Goal: Task Accomplishment & Management: Manage account settings

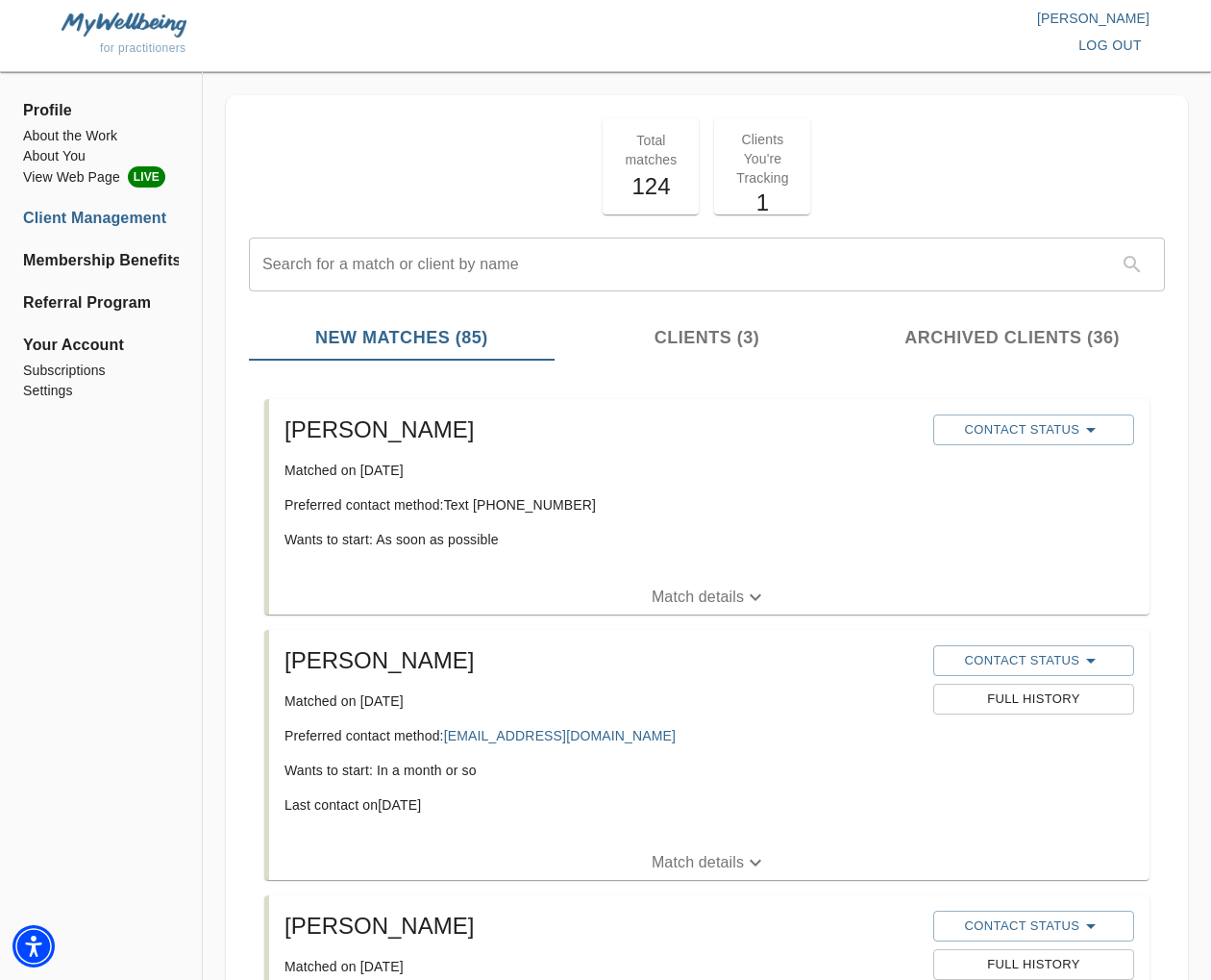
click at [683, 599] on p "Match details" at bounding box center [698, 596] width 93 height 23
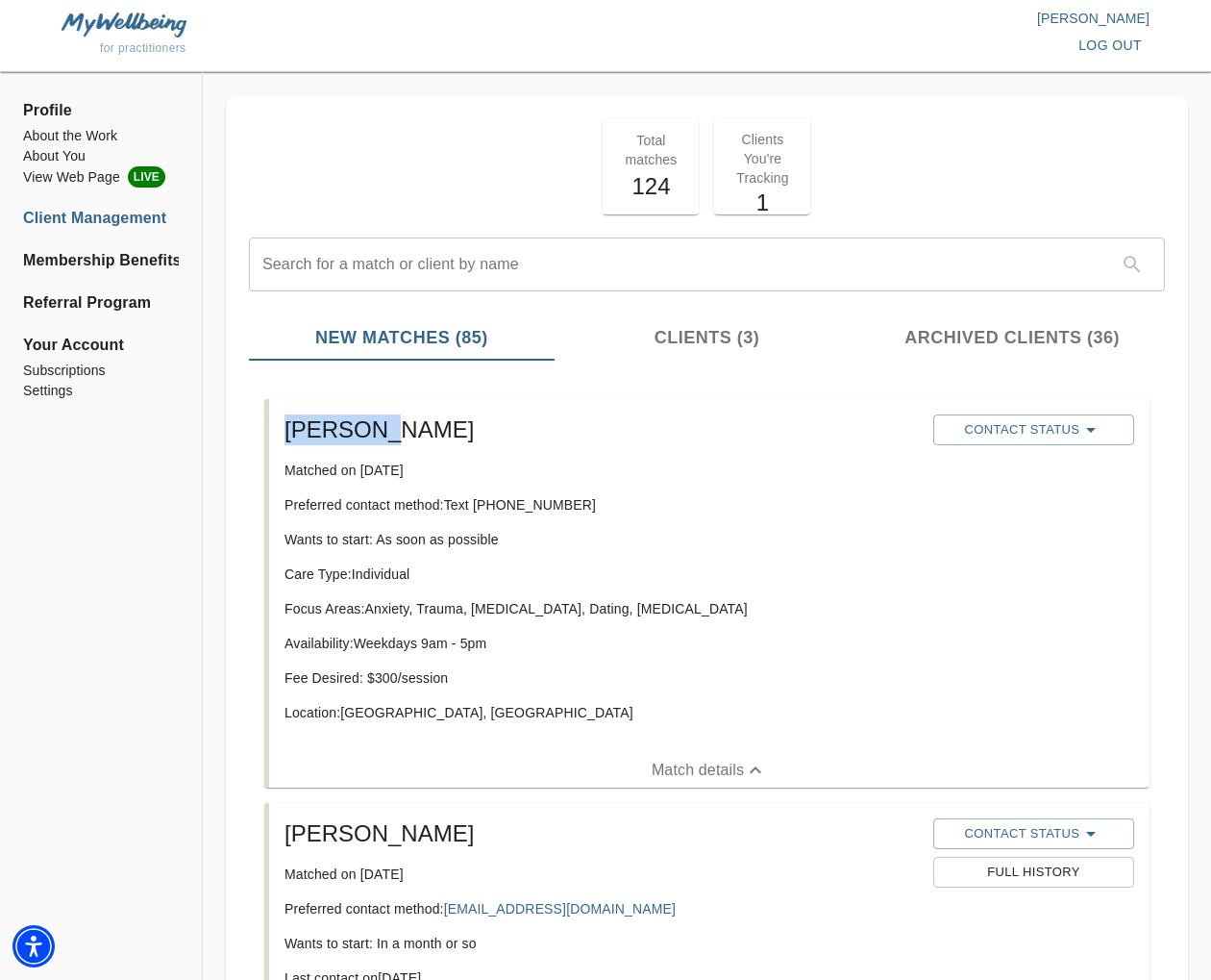
click at [250, 432] on li "[PERSON_NAME] Matched on [DATE] Preferred contact method: Text [PHONE_NUMBER] W…" at bounding box center [707, 592] width 916 height 404
copy h5 "[PERSON_NAME]"
drag, startPoint x: 576, startPoint y: 504, endPoint x: 478, endPoint y: 511, distance: 98.2
click at [478, 511] on p "Preferred contact method: Text [PHONE_NUMBER]" at bounding box center [601, 504] width 634 height 19
copy p "[PHONE_NUMBER]"
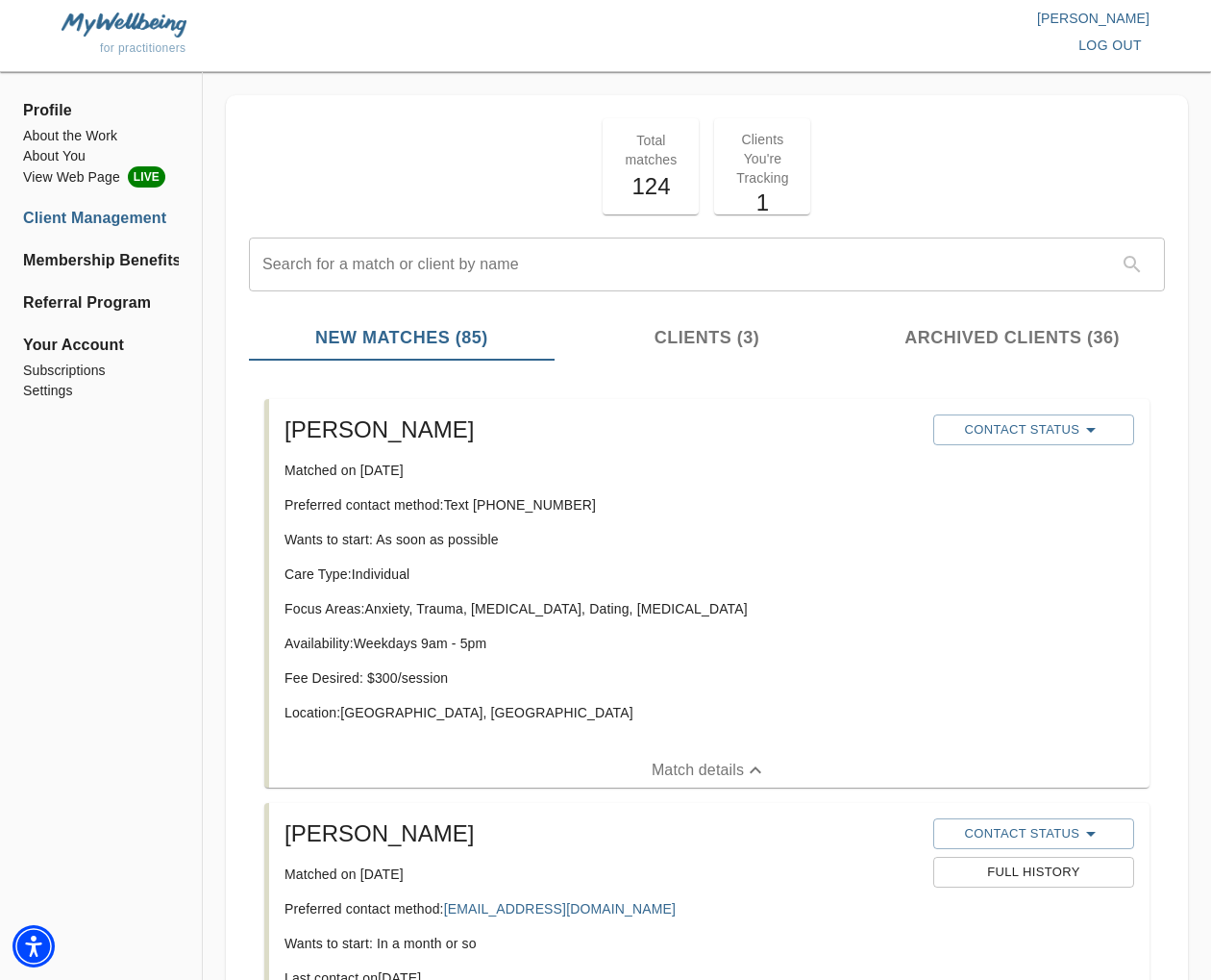
drag, startPoint x: 472, startPoint y: 714, endPoint x: 441, endPoint y: 715, distance: 31.0
click at [470, 714] on p "Location: [GEOGRAPHIC_DATA], [GEOGRAPHIC_DATA]" at bounding box center [601, 712] width 634 height 19
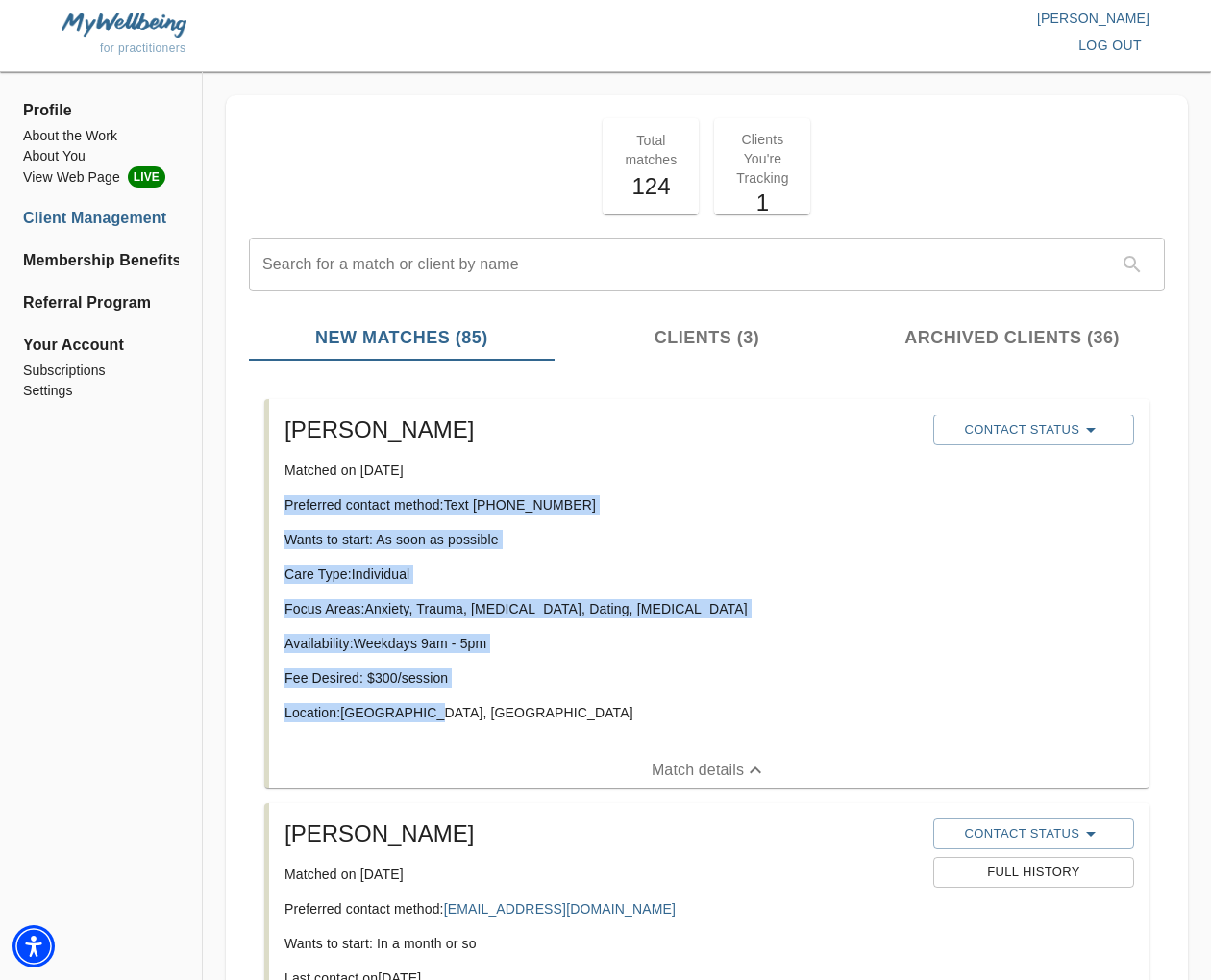
drag, startPoint x: 441, startPoint y: 715, endPoint x: 308, endPoint y: 505, distance: 248.6
click at [274, 503] on div "[PERSON_NAME] Matched on [DATE] Preferred contact method: Text [PHONE_NUMBER] W…" at bounding box center [710, 575] width 880 height 353
copy div "Preferred contact method: Text [PHONE_NUMBER] Wants to start: As soon as possib…"
click at [995, 637] on div "Contact Status" at bounding box center [1033, 575] width 216 height 339
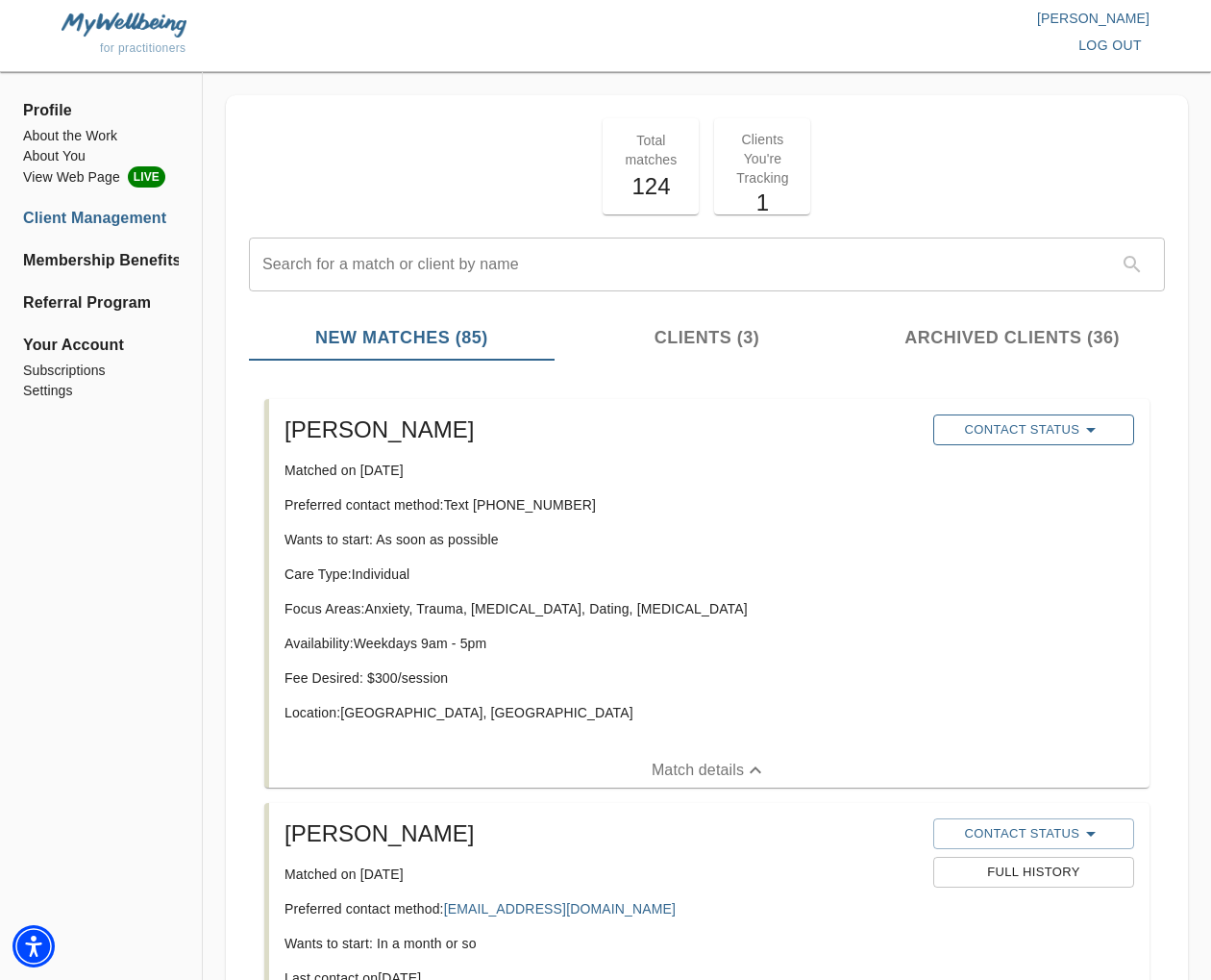
drag, startPoint x: 1030, startPoint y: 427, endPoint x: 1006, endPoint y: 430, distance: 24.2
click at [1030, 427] on span "Contact Status" at bounding box center [1033, 429] width 182 height 23
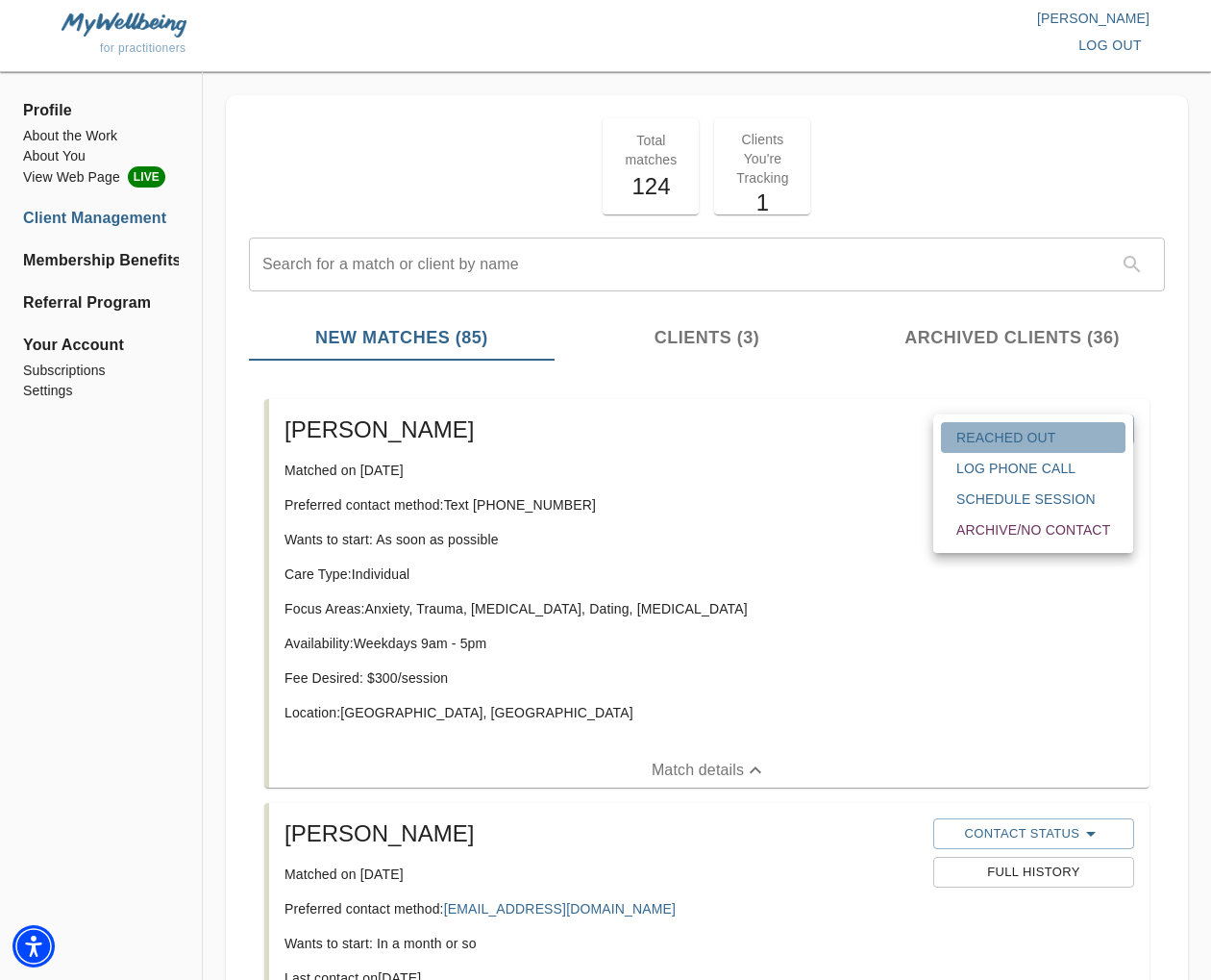
click at [991, 431] on span "Reached Out" at bounding box center [1033, 436] width 154 height 19
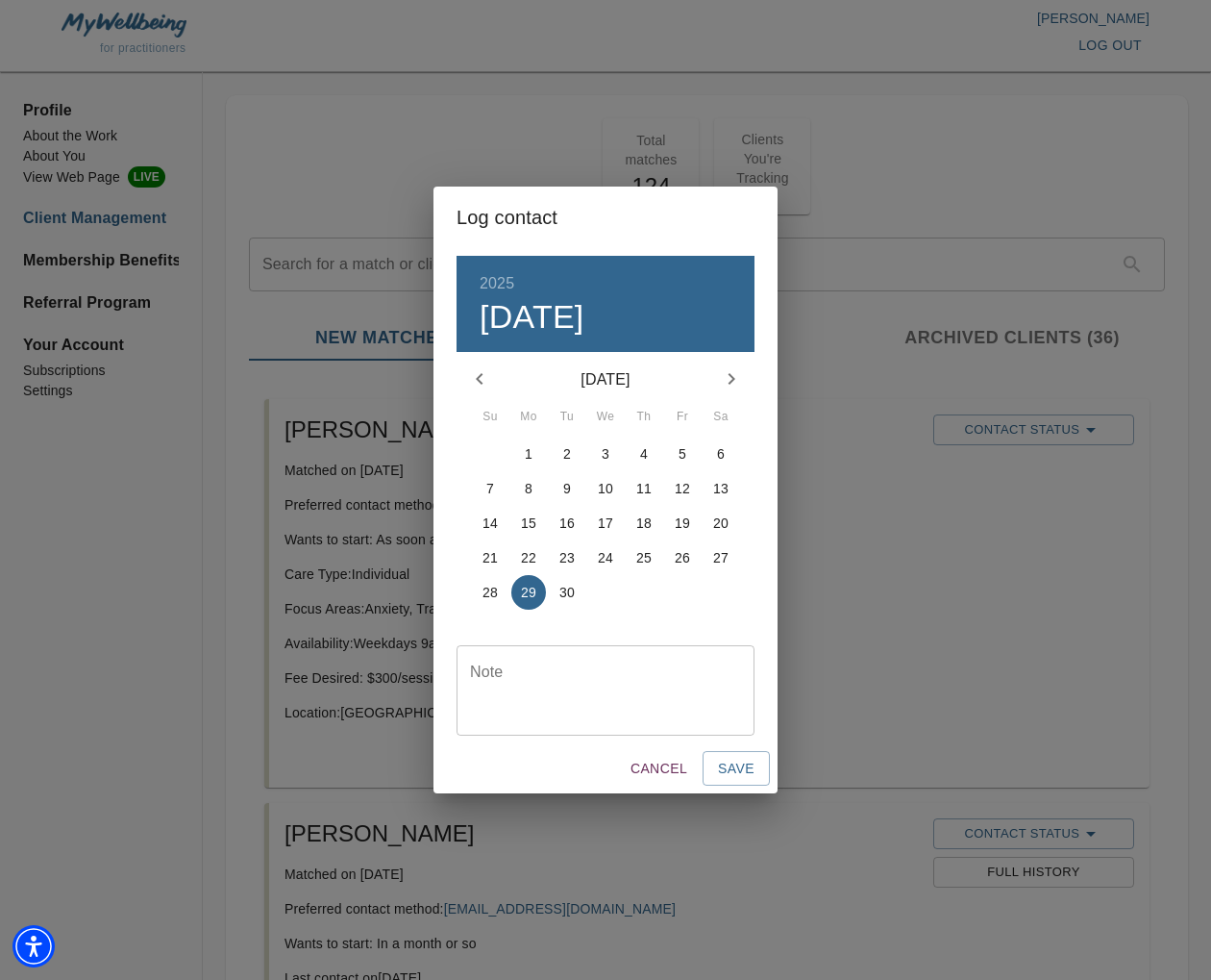
click at [526, 684] on textarea at bounding box center [605, 690] width 271 height 55
type textarea "[PERSON_NAME] texted on 9/26; I texted on 9/29"
drag, startPoint x: 757, startPoint y: 758, endPoint x: 795, endPoint y: 766, distance: 38.8
click at [757, 758] on button "Save" at bounding box center [736, 769] width 67 height 36
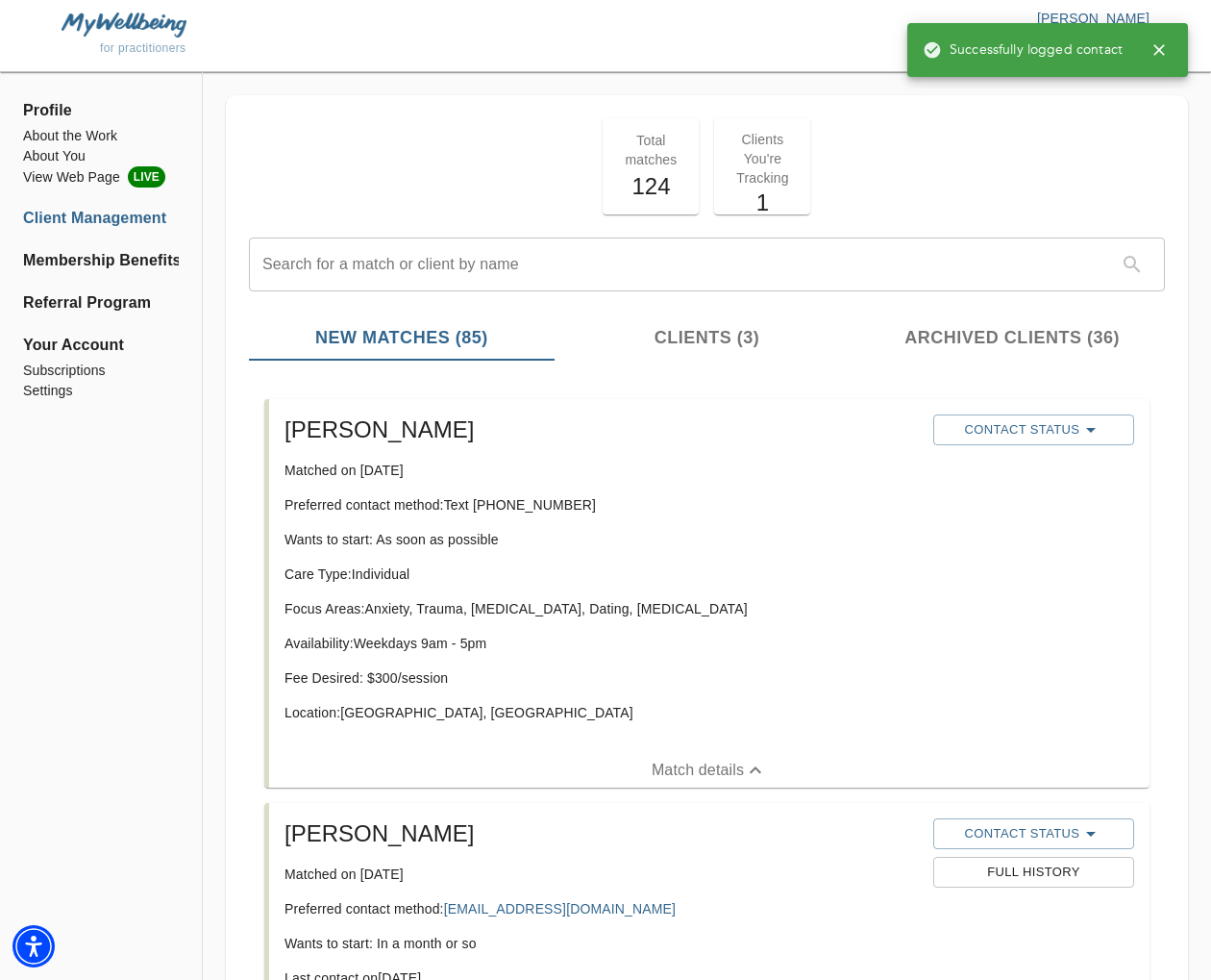
click at [1161, 43] on icon "button" at bounding box center [1159, 49] width 19 height 19
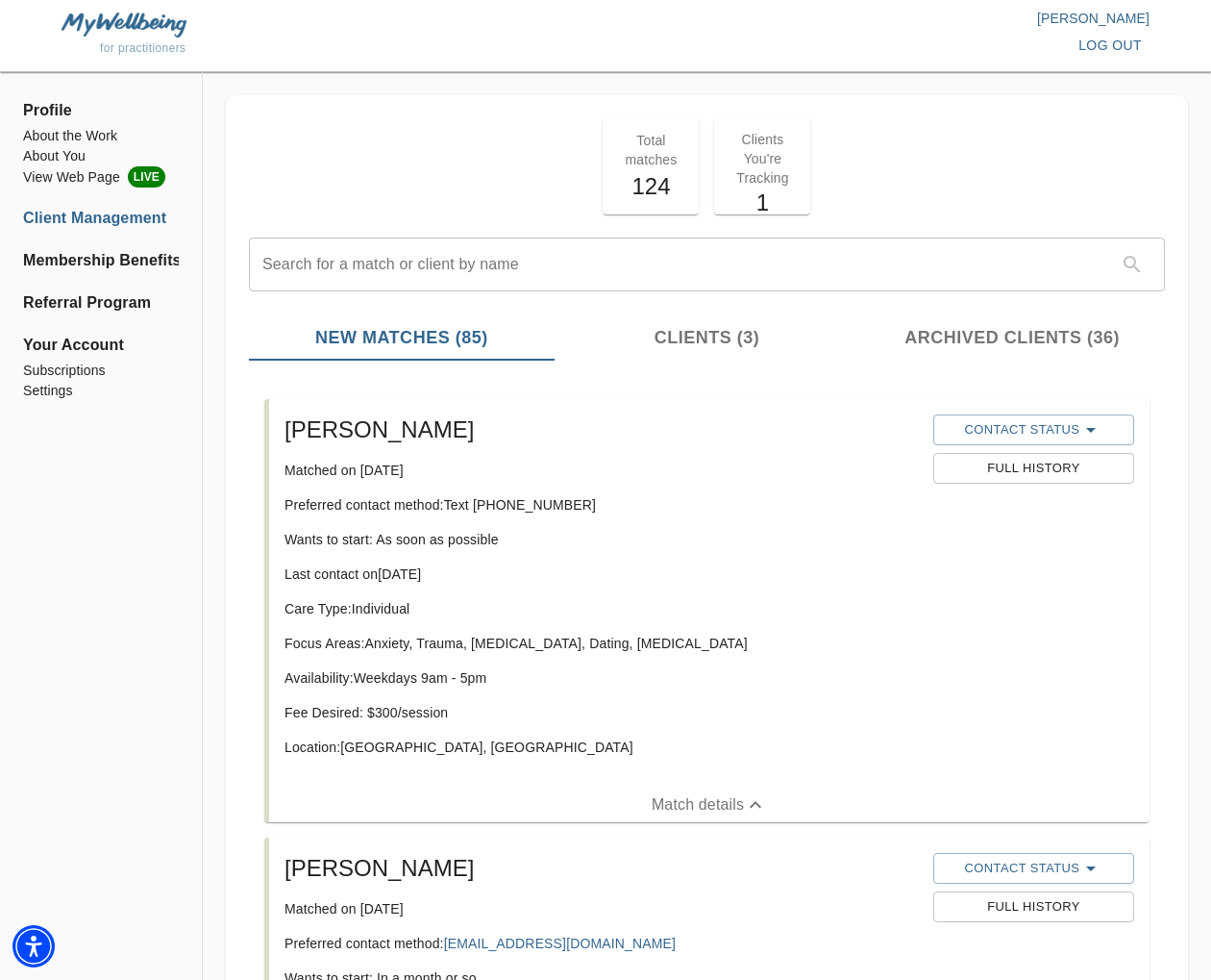
click at [1122, 39] on span "log out" at bounding box center [1110, 45] width 63 height 24
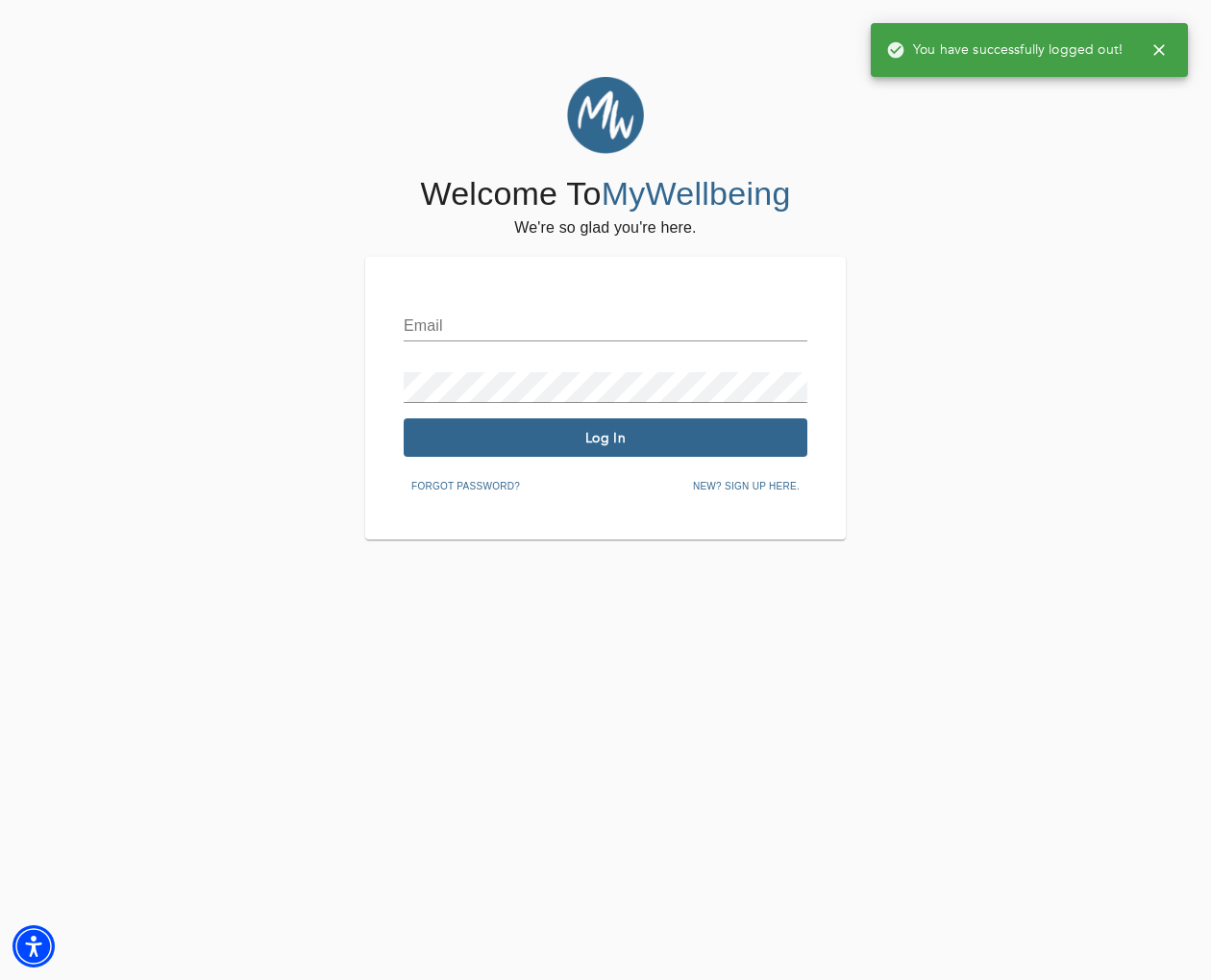
type input "[EMAIL_ADDRESS][DOMAIN_NAME]"
